Goal: Task Accomplishment & Management: Manage account settings

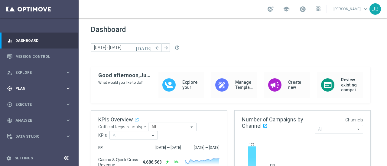
click at [41, 87] on span "Plan" at bounding box center [40, 89] width 50 height 4
click at [42, 85] on div "gps_fixed Plan keyboard_arrow_right" at bounding box center [39, 89] width 78 height 16
click at [42, 87] on span "Plan" at bounding box center [40, 89] width 50 height 4
click at [30, 102] on link "Target Groups" at bounding box center [39, 101] width 47 height 5
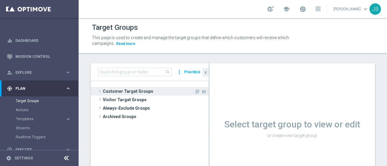
click at [100, 91] on span at bounding box center [100, 91] width 6 height 7
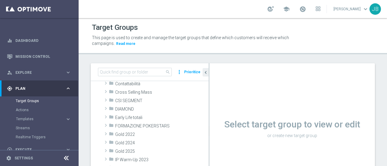
scroll to position [64, 0]
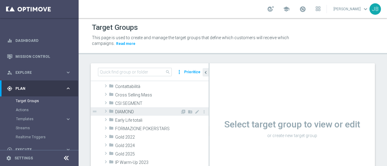
click at [107, 112] on span at bounding box center [106, 111] width 6 height 7
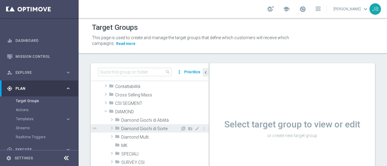
click at [111, 127] on span at bounding box center [112, 128] width 6 height 7
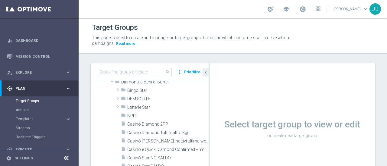
scroll to position [117, 0]
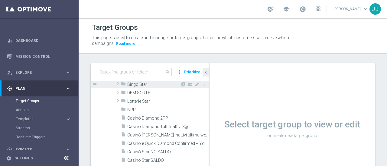
click at [119, 84] on span at bounding box center [118, 83] width 6 height 7
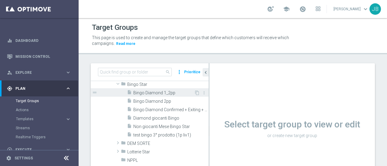
click at [156, 93] on span "Bingo Diamond 1_2pp" at bounding box center [163, 93] width 61 height 5
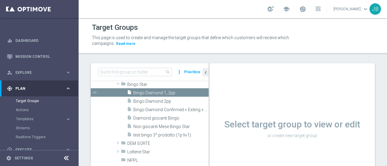
scroll to position [51, 0]
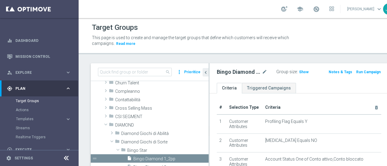
click at [66, 160] on icon at bounding box center [66, 158] width 7 height 7
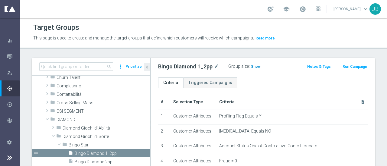
click at [255, 66] on span "Show" at bounding box center [256, 67] width 10 height 4
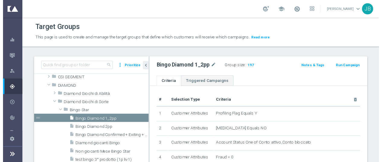
scroll to position [88, 0]
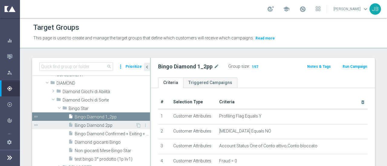
click at [112, 124] on span "Bingo Diamond 2pp" at bounding box center [105, 125] width 61 height 5
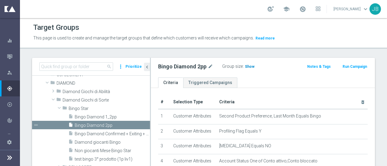
click at [250, 65] on span "Show" at bounding box center [250, 67] width 10 height 4
click at [100, 136] on span "Bingo Diamond Confirmed + Exiting + Young" at bounding box center [106, 134] width 62 height 5
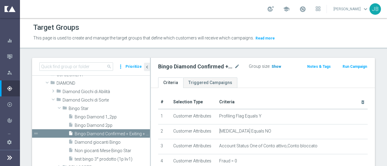
click at [276, 65] on span "Show" at bounding box center [276, 67] width 10 height 4
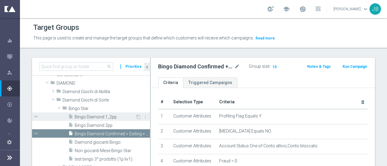
click at [105, 116] on span "Bingo Diamond 1_2pp" at bounding box center [105, 117] width 61 height 5
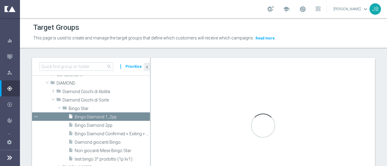
checkbox input "true"
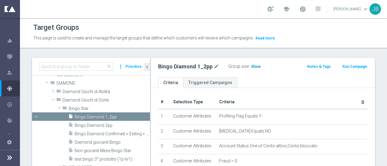
click at [256, 66] on span "Show" at bounding box center [256, 67] width 10 height 4
click at [358, 66] on button "Run Campaign" at bounding box center [355, 66] width 26 height 7
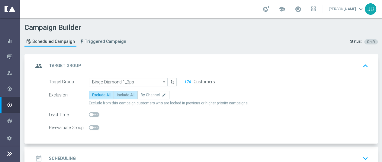
click at [126, 93] on span "Include All" at bounding box center [126, 95] width 18 height 4
click at [121, 94] on input "Include All" at bounding box center [119, 96] width 4 height 4
radio input "true"
click at [10, 156] on icon at bounding box center [9, 153] width 7 height 7
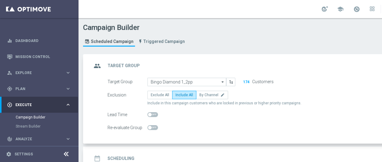
click at [223, 78] on icon "arrow_drop_down" at bounding box center [223, 82] width 6 height 8
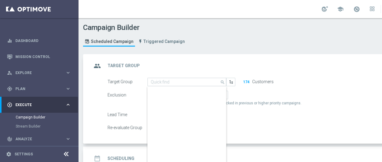
scroll to position [0, 0]
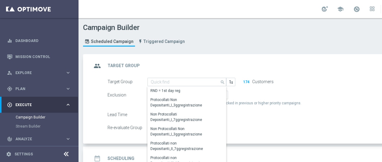
click at [198, 63] on div "group Target Group keyboard_arrow_up" at bounding box center [260, 65] width 337 height 11
type input "Bingo Diamond 1_2pp"
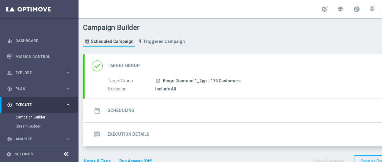
click at [199, 63] on div "done Target Group keyboard_arrow_down" at bounding box center [260, 65] width 337 height 11
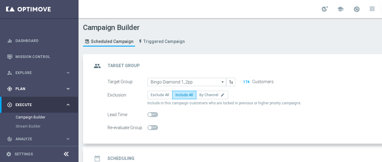
click at [47, 86] on div "gps_fixed Plan" at bounding box center [36, 88] width 58 height 5
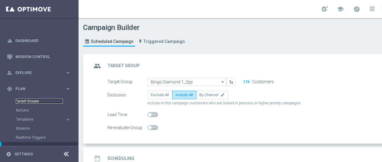
click at [30, 99] on link "Target Groups" at bounding box center [39, 101] width 47 height 5
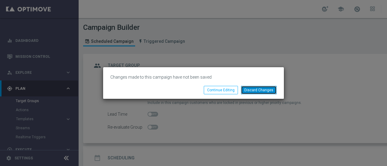
click at [259, 91] on button "Discard Changes" at bounding box center [259, 90] width 36 height 8
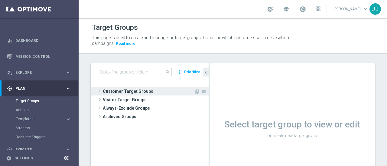
click at [98, 89] on span at bounding box center [100, 91] width 6 height 7
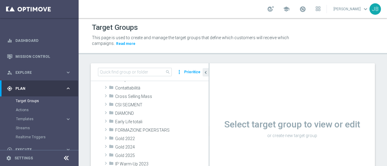
scroll to position [64, 0]
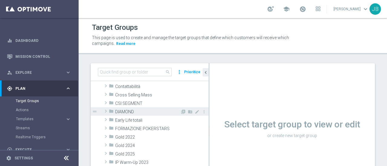
click at [105, 109] on span at bounding box center [106, 111] width 6 height 7
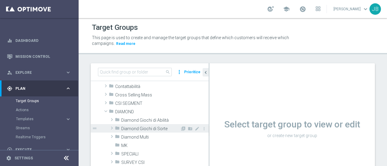
click at [109, 127] on span at bounding box center [112, 128] width 6 height 7
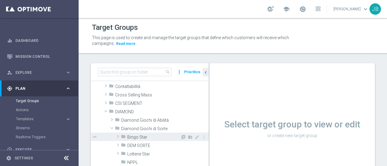
click at [116, 138] on span at bounding box center [118, 136] width 6 height 7
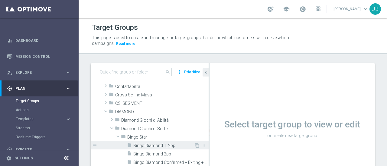
click at [148, 144] on span "Bingo Diamond 1_2pp" at bounding box center [163, 145] width 61 height 5
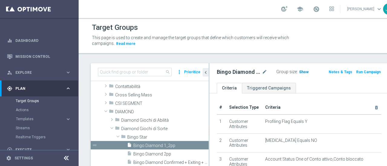
click at [299, 73] on span "Show" at bounding box center [304, 72] width 10 height 4
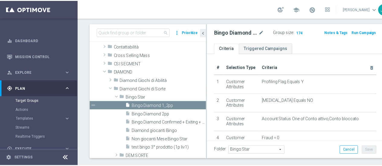
scroll to position [41, 0]
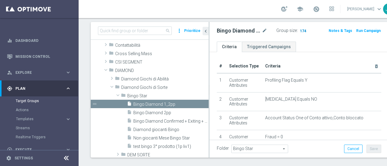
click at [299, 30] on span "174" at bounding box center [303, 32] width 8 height 6
click at [65, 160] on icon at bounding box center [66, 158] width 7 height 7
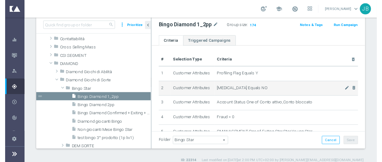
scroll to position [36, 0]
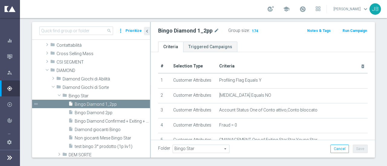
click at [352, 29] on button "Run Campaign" at bounding box center [355, 30] width 26 height 7
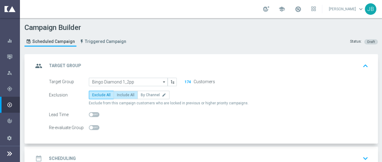
click at [129, 95] on span "Include All" at bounding box center [126, 95] width 18 height 4
click at [121, 95] on input "Include All" at bounding box center [119, 96] width 4 height 4
radio input "true"
click at [321, 153] on div "date_range Scheduling keyboard_arrow_down" at bounding box center [201, 158] width 337 height 11
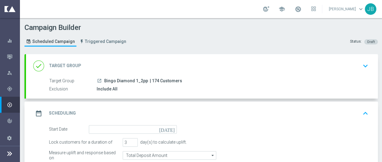
click at [173, 125] on icon "today" at bounding box center [168, 128] width 18 height 7
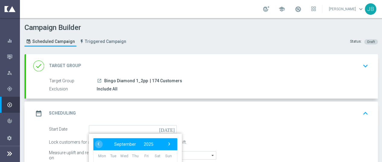
click at [314, 127] on div "Start Date today ‹ ​ September ​ 2025 ​ › Mon Tue Wed Thu Fri Sat Sun 1 2 3 4 5…" at bounding box center [208, 129] width 329 height 8
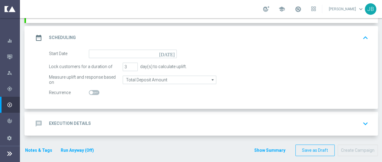
scroll to position [76, 0]
click at [172, 49] on icon "today" at bounding box center [168, 52] width 18 height 7
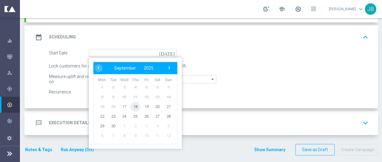
click at [135, 102] on span "18" at bounding box center [136, 107] width 10 height 10
type input "18 Sep 2025"
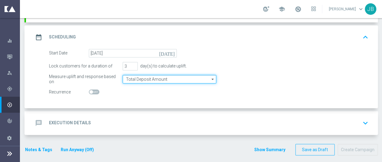
click at [167, 75] on input "Total Deposit Amount" at bounding box center [170, 79] width 94 height 8
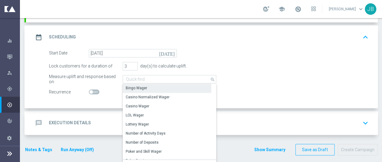
click at [164, 84] on div "Bingo Wager" at bounding box center [167, 88] width 89 height 8
type input "Bingo Wager"
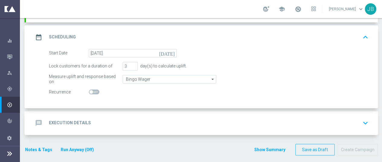
click at [167, 117] on div "message Execution Details keyboard_arrow_down" at bounding box center [201, 122] width 337 height 11
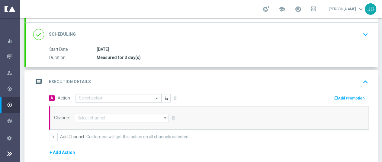
click at [107, 96] on input "text" at bounding box center [112, 98] width 67 height 5
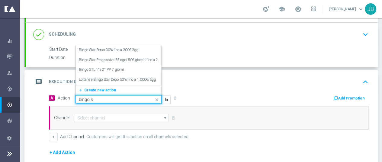
scroll to position [0, 0]
type input "bingo star"
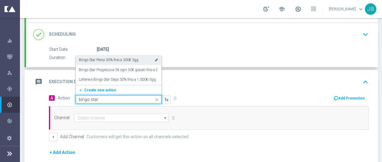
click at [115, 57] on label "Bingo Star Perso 30% fino a 300€ 3gg" at bounding box center [109, 59] width 60 height 5
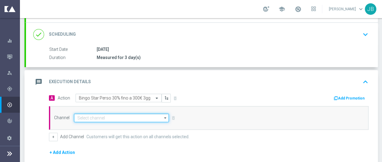
click at [128, 114] on input at bounding box center [121, 118] width 95 height 8
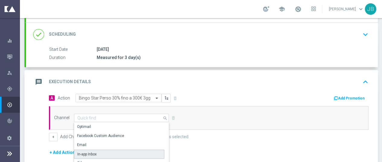
click at [111, 150] on div "In-app Inbox" at bounding box center [119, 154] width 90 height 9
type input "In-app Inbox"
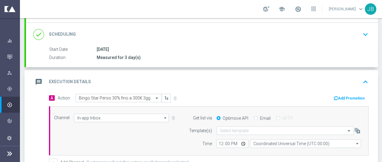
click at [375, 153] on div "A Action Select action Bingo Star Perso 30% fino a 300€ 3gg delete_forever Add …" at bounding box center [202, 162] width 352 height 136
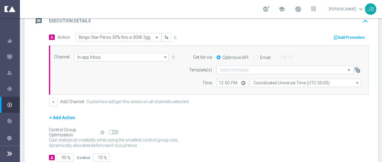
scroll to position [149, 0]
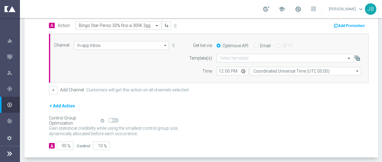
click at [256, 44] on input "Email" at bounding box center [256, 46] width 4 height 4
radio input "true"
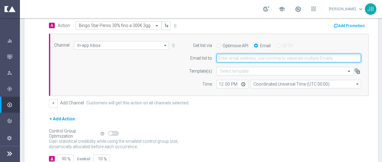
click at [254, 54] on input "email" at bounding box center [289, 58] width 144 height 8
type input "juri.burattinello@sisal.it"
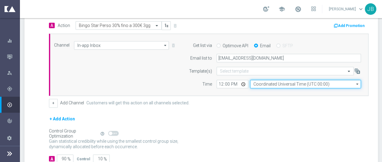
click at [334, 80] on input "Coordinated Universal Time (UTC 00:00)" at bounding box center [305, 84] width 111 height 8
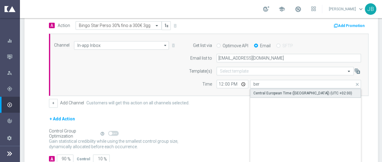
click at [297, 90] on div "Central European Time (Berlin) (UTC +02:00)" at bounding box center [302, 92] width 99 height 5
type input "Central European Time (Berlin) (UTC +02:00)"
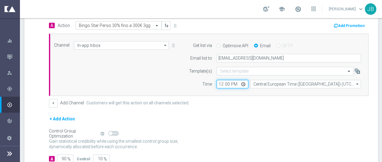
click at [222, 80] on input "12:00" at bounding box center [233, 84] width 32 height 8
click at [222, 80] on input "13:00" at bounding box center [233, 84] width 32 height 8
click at [222, 80] on input "04:00" at bounding box center [233, 84] width 32 height 8
type input "14:05"
click at [61, 154] on input "90" at bounding box center [65, 158] width 17 height 8
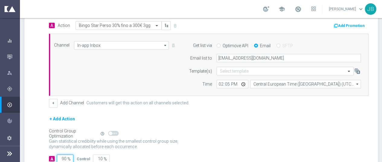
click at [61, 154] on input "90" at bounding box center [65, 158] width 17 height 8
type input "1"
type input "99"
type input "10"
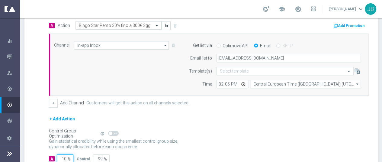
type input "90"
type input "100"
type input "0"
type input "100"
click at [367, 130] on div "Control Group Optimization Self Optimizing Campaign help_outline" at bounding box center [209, 133] width 320 height 7
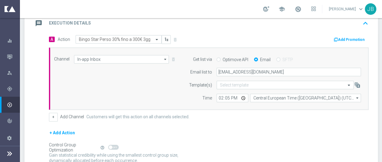
scroll to position [147, 0]
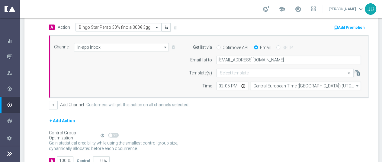
click at [313, 132] on div "Control Group Optimization Self Optimizing Campaign help_outline" at bounding box center [209, 135] width 320 height 7
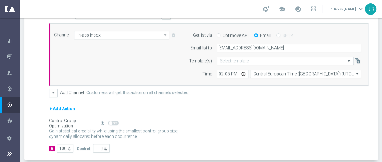
scroll to position [183, 0]
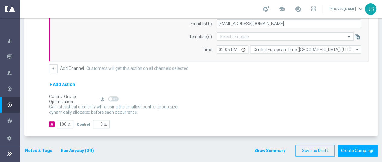
click at [38, 147] on button "Notes & Tags" at bounding box center [38, 151] width 28 height 8
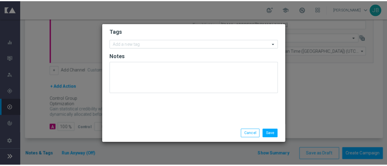
scroll to position [0, 0]
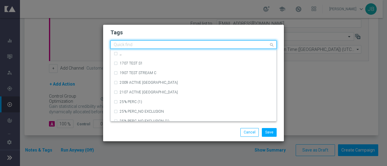
click at [148, 42] on div "Quick find" at bounding box center [190, 45] width 158 height 8
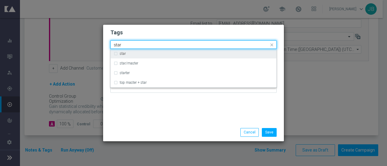
click at [138, 54] on div "star" at bounding box center [196, 54] width 153 height 4
type input "star"
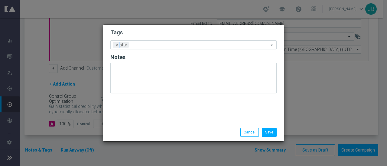
click at [153, 35] on h2 "Tags" at bounding box center [193, 32] width 166 height 7
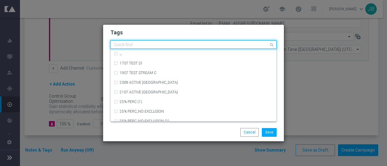
click at [153, 46] on input "text" at bounding box center [191, 45] width 155 height 5
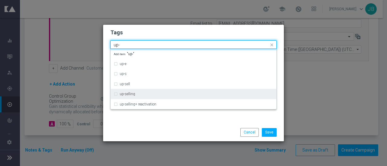
click at [127, 95] on label "up-selling" at bounding box center [127, 94] width 15 height 4
type input "up-"
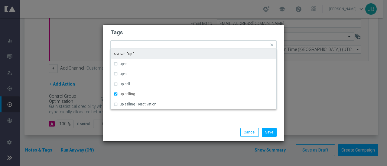
click at [149, 31] on h2 "Tags" at bounding box center [193, 32] width 166 height 7
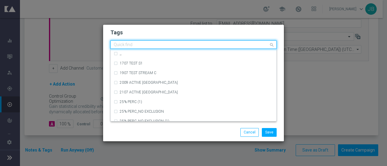
click at [171, 44] on input "text" at bounding box center [191, 45] width 155 height 5
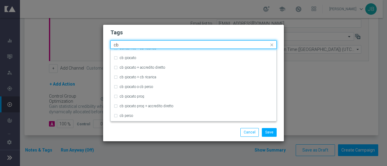
scroll to position [48, 0]
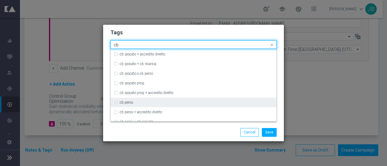
click at [129, 105] on div "cb perso" at bounding box center [194, 103] width 160 height 10
type input "cb"
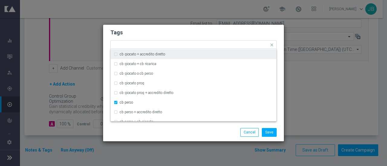
click at [156, 28] on form "Tags Quick find × star × up-selling × cb perso accredito diretto + cb giocato p…" at bounding box center [193, 62] width 166 height 70
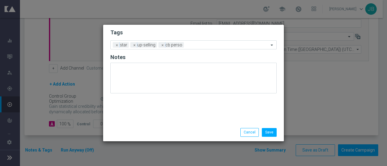
click at [156, 28] on form "Tags Add a new tag × star × up-selling × cb perso Notes" at bounding box center [193, 62] width 166 height 71
click at [198, 43] on input "text" at bounding box center [227, 45] width 82 height 5
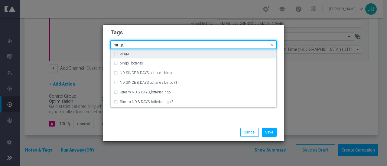
click at [140, 52] on div "bingo" at bounding box center [196, 54] width 153 height 4
type input "bingo"
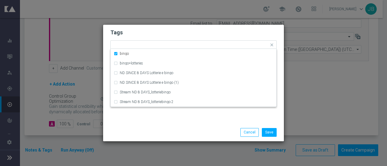
click at [172, 29] on h2 "Tags" at bounding box center [193, 32] width 166 height 7
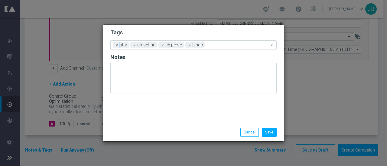
click at [230, 44] on input "text" at bounding box center [238, 45] width 62 height 5
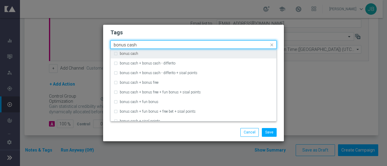
click at [131, 51] on div "bonus cash" at bounding box center [194, 54] width 160 height 10
type input "bonus cash"
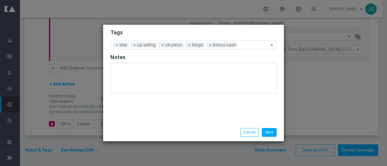
click at [166, 30] on h2 "Tags" at bounding box center [193, 32] width 166 height 7
click at [270, 133] on button "Save" at bounding box center [269, 132] width 15 height 8
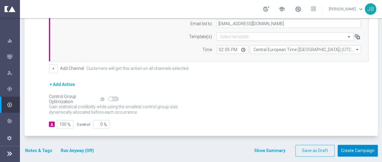
click at [359, 150] on button "Create Campaign" at bounding box center [358, 151] width 40 height 12
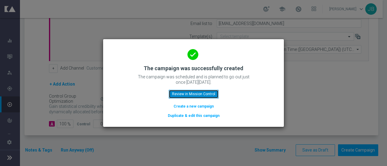
click at [202, 93] on button "Review in Mission Control" at bounding box center [194, 94] width 50 height 8
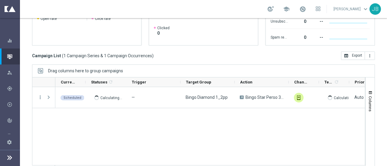
scroll to position [138, 0]
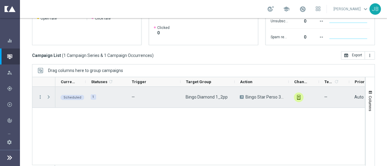
click at [48, 96] on span "Press SPACE to select this row." at bounding box center [48, 97] width 5 height 5
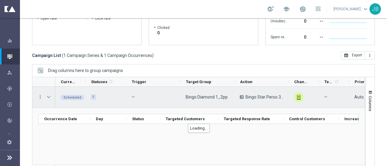
click at [49, 96] on span "Press SPACE to select this row." at bounding box center [48, 97] width 5 height 5
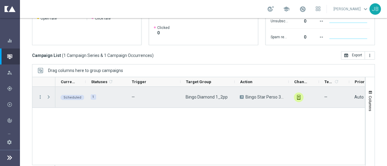
click at [49, 96] on span "Press SPACE to select this row." at bounding box center [48, 97] width 5 height 5
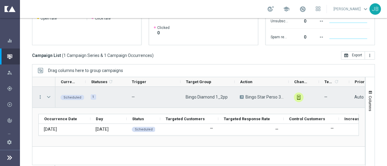
click at [49, 96] on span "Press SPACE to select this row." at bounding box center [48, 97] width 5 height 5
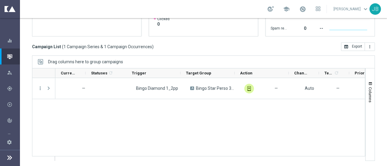
scroll to position [0, 0]
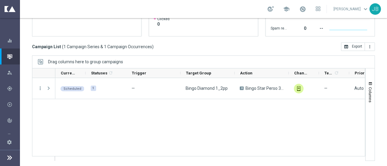
click at [13, 162] on icon at bounding box center [9, 157] width 7 height 7
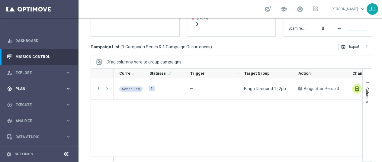
click at [42, 89] on span "Plan" at bounding box center [40, 89] width 50 height 4
click at [32, 100] on link "Target Groups" at bounding box center [39, 101] width 47 height 5
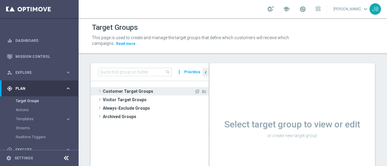
click at [98, 90] on span at bounding box center [100, 91] width 6 height 7
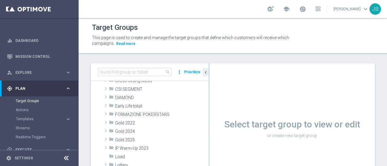
scroll to position [83, 0]
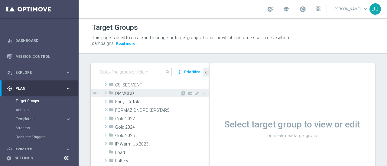
click at [107, 92] on span at bounding box center [106, 92] width 6 height 7
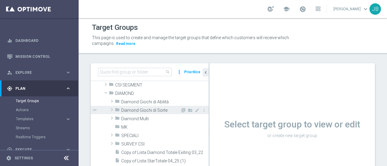
click at [112, 110] on span at bounding box center [112, 109] width 6 height 7
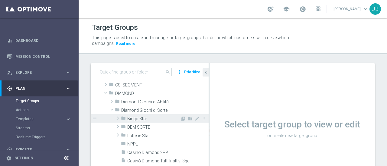
click at [118, 120] on span at bounding box center [118, 118] width 6 height 7
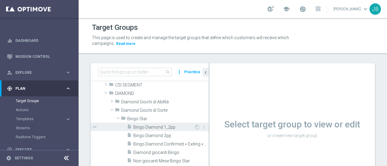
click at [146, 126] on span "Bingo Diamond 1_2pp" at bounding box center [163, 127] width 61 height 5
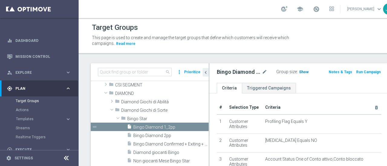
click at [299, 71] on span "Show" at bounding box center [304, 72] width 10 height 4
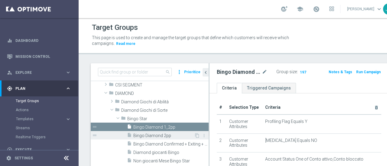
click at [159, 134] on span "Bingo Diamond 2pp" at bounding box center [163, 136] width 61 height 5
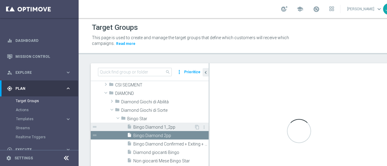
click at [158, 125] on span "Bingo Diamond 1_2pp" at bounding box center [163, 127] width 61 height 5
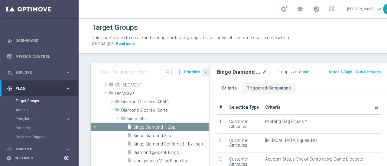
click at [299, 70] on span "Show" at bounding box center [304, 72] width 10 height 4
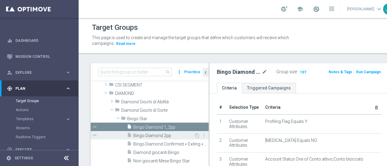
click at [150, 137] on span "Bingo Diamond 2pp" at bounding box center [163, 136] width 61 height 5
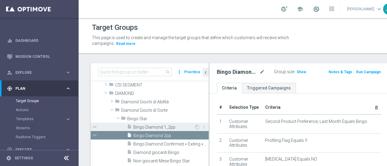
click at [153, 128] on span "Bingo Diamond 1_2pp" at bounding box center [163, 127] width 61 height 5
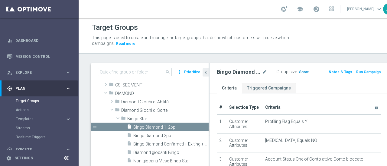
click at [299, 73] on span "Show" at bounding box center [304, 72] width 10 height 4
click at [299, 73] on span "197" at bounding box center [303, 73] width 8 height 6
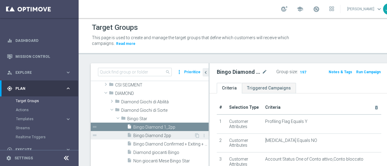
click at [159, 134] on span "Bingo Diamond 2pp" at bounding box center [163, 136] width 61 height 5
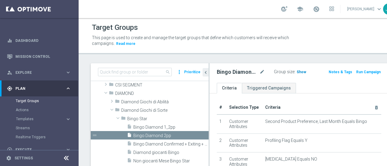
click at [296, 71] on span "Show" at bounding box center [301, 72] width 10 height 4
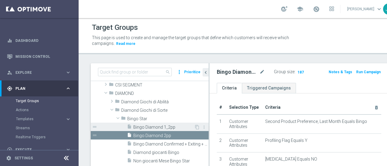
click at [162, 128] on span "Bingo Diamond 1_2pp" at bounding box center [163, 127] width 61 height 5
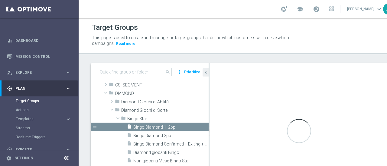
checkbox input "true"
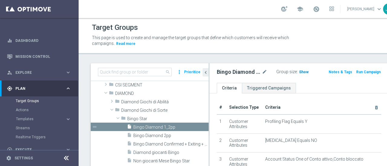
click at [299, 70] on span "Show" at bounding box center [304, 72] width 10 height 4
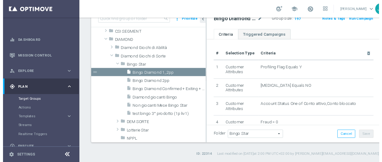
scroll to position [46, 0]
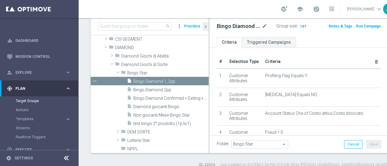
click at [45, 92] on div "gps_fixed Plan keyboard_arrow_right" at bounding box center [39, 89] width 78 height 16
click at [46, 103] on span "Execute" at bounding box center [40, 105] width 50 height 4
click at [32, 116] on link "Campaign Builder" at bounding box center [39, 117] width 47 height 5
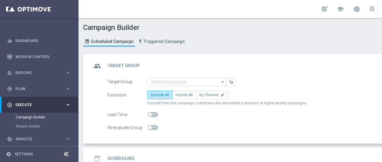
click at [222, 81] on icon "arrow_drop_down" at bounding box center [223, 82] width 6 height 8
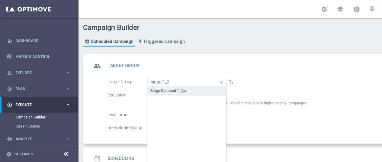
click at [187, 89] on div "Bingo Diamond 1_2pp" at bounding box center [186, 90] width 79 height 8
type input "Bingo Diamond 1_2pp"
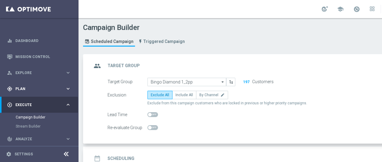
click at [50, 90] on div "gps_fixed Plan" at bounding box center [36, 88] width 58 height 5
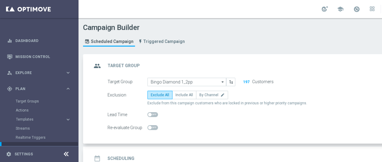
drag, startPoint x: 76, startPoint y: 111, endPoint x: 81, endPoint y: 127, distance: 17.0
click at [81, 127] on main "equalizer Dashboard Mission Control" at bounding box center [191, 81] width 382 height 162
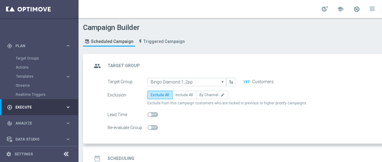
scroll to position [41, 0]
click at [44, 110] on div "play_circle_outline Execute" at bounding box center [36, 108] width 58 height 5
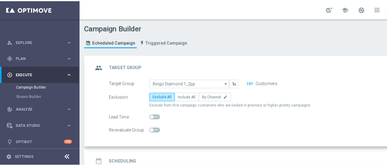
scroll to position [30, 0]
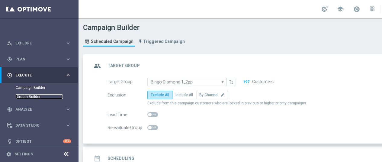
click at [31, 96] on link "Stream Builder" at bounding box center [39, 96] width 47 height 5
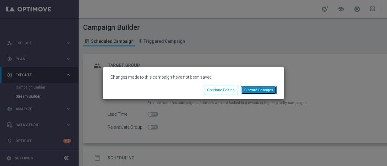
click at [264, 92] on button "Discard Changes" at bounding box center [259, 90] width 36 height 8
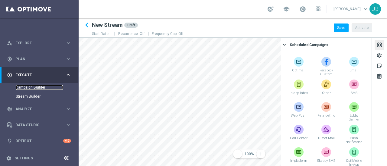
click at [37, 87] on link "Campaign Builder" at bounding box center [39, 87] width 47 height 5
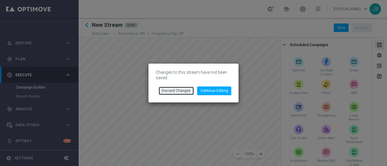
click at [183, 92] on button "Discard Changes" at bounding box center [176, 91] width 36 height 8
click at [170, 92] on button "Discard Changes" at bounding box center [176, 91] width 36 height 8
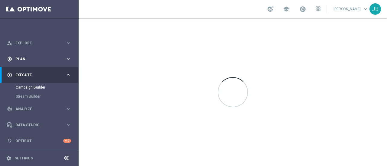
click at [38, 60] on span "Plan" at bounding box center [40, 59] width 50 height 4
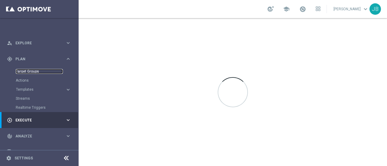
click at [33, 73] on link "Target Groups" at bounding box center [39, 71] width 47 height 5
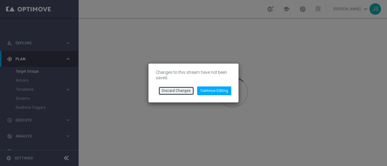
click at [179, 92] on button "Discard Changes" at bounding box center [176, 91] width 36 height 8
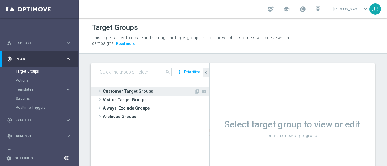
click at [100, 92] on span at bounding box center [100, 91] width 6 height 7
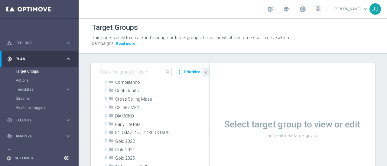
scroll to position [59, 0]
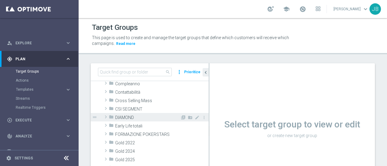
click at [106, 117] on span at bounding box center [106, 117] width 6 height 7
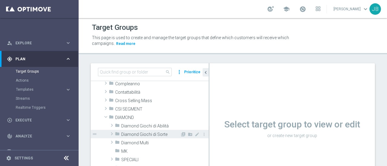
click at [112, 135] on span at bounding box center [112, 134] width 6 height 7
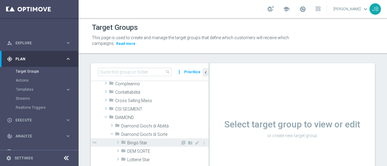
click at [118, 142] on span at bounding box center [118, 142] width 6 height 7
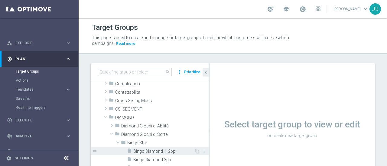
click at [149, 151] on span "Bingo Diamond 1_2pp" at bounding box center [163, 151] width 61 height 5
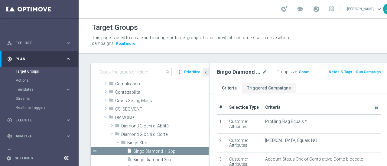
click at [299, 74] on span "Show" at bounding box center [304, 72] width 10 height 4
click at [299, 71] on span "197" at bounding box center [303, 73] width 8 height 6
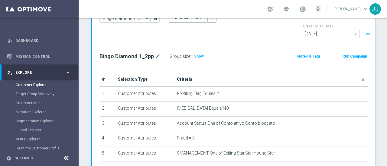
scroll to position [54, 0]
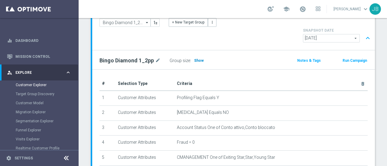
click at [199, 59] on span "Show" at bounding box center [199, 61] width 10 height 4
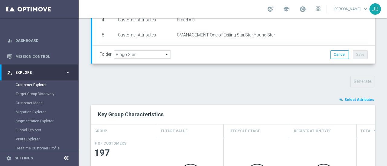
scroll to position [177, 0]
click at [360, 97] on span "Select Attributes" at bounding box center [359, 99] width 30 height 4
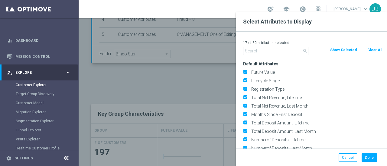
click at [264, 52] on input "text" at bounding box center [275, 51] width 65 height 8
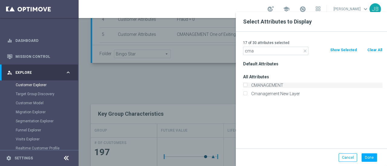
type input "cma"
click at [257, 85] on label "CMANAGEMENT" at bounding box center [315, 85] width 133 height 5
click at [247, 85] on input "CMANAGEMENT" at bounding box center [245, 86] width 4 height 4
checkbox input "true"
click at [364, 157] on button "Done" at bounding box center [368, 158] width 15 height 8
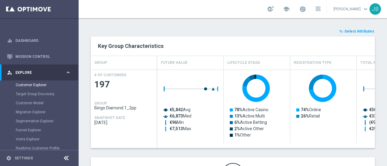
scroll to position [269, 0]
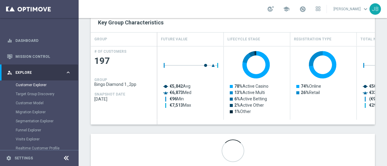
click at [366, 134] on div at bounding box center [233, 151] width 284 height 34
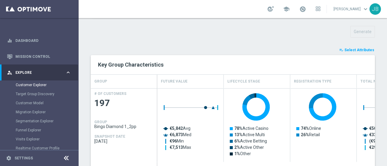
scroll to position [227, 0]
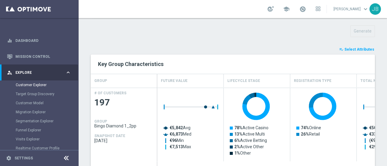
click at [358, 47] on span "Select Attributes" at bounding box center [359, 49] width 30 height 4
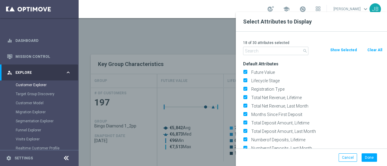
click at [276, 50] on input "text" at bounding box center [275, 51] width 65 height 8
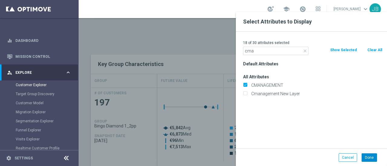
type input "cma"
drag, startPoint x: 366, startPoint y: 157, endPoint x: 354, endPoint y: 137, distance: 23.4
click at [354, 137] on div "Select Attributes to Display 18 of 30 attributes selected close cma Clear All S…" at bounding box center [311, 89] width 151 height 155
click at [246, 85] on input "CMANAGEMENT" at bounding box center [245, 86] width 4 height 4
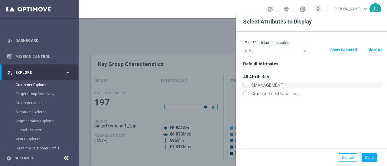
checkbox input "true"
click at [372, 157] on button "Done" at bounding box center [368, 158] width 15 height 8
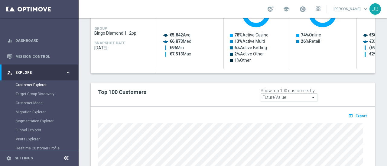
scroll to position [322, 0]
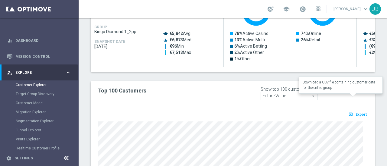
click at [355, 113] on span "Export" at bounding box center [360, 115] width 11 height 4
